Goal: Find specific page/section: Find specific page/section

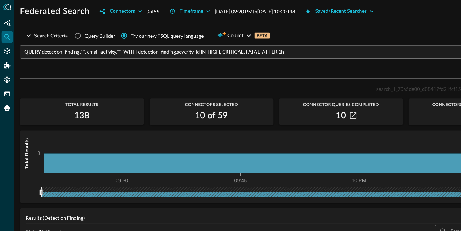
scroll to position [69, 0]
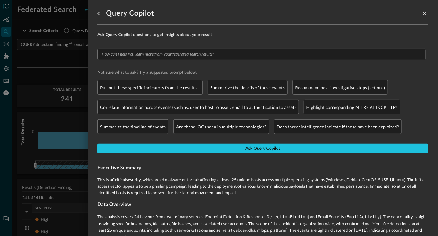
scroll to position [60, 0]
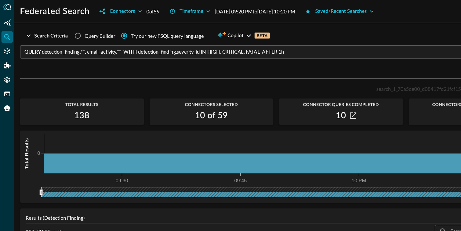
scroll to position [69, 0]
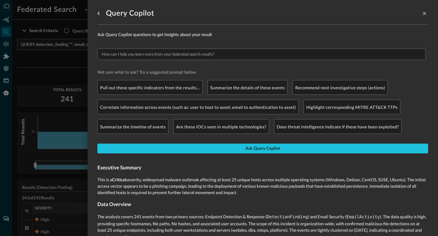
scroll to position [60, 0]
